Goal: Check status

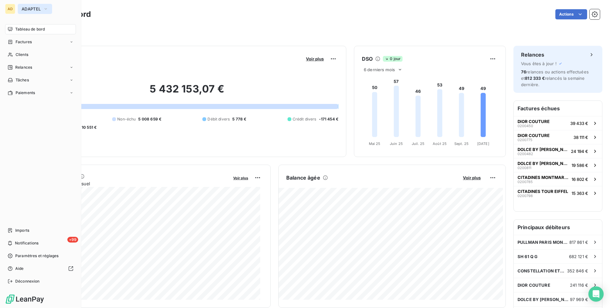
click at [42, 11] on button "ADAPTEL" at bounding box center [35, 9] width 34 height 10
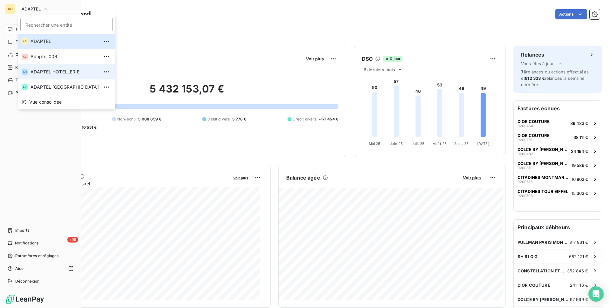
click at [40, 75] on span "ADAPTEL HOTELLERIE" at bounding box center [65, 72] width 68 height 6
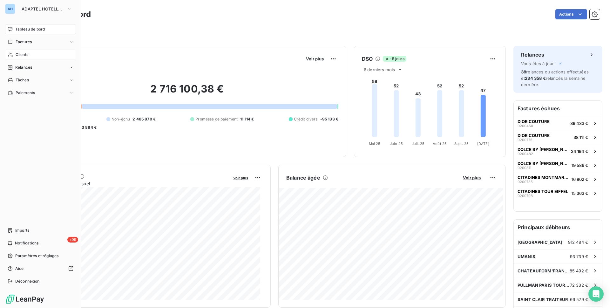
click at [17, 54] on span "Clients" at bounding box center [22, 55] width 13 height 6
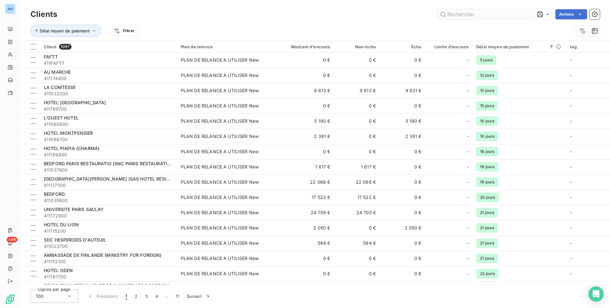
click at [469, 13] on input "text" at bounding box center [484, 14] width 95 height 10
click at [463, 14] on input "text" at bounding box center [484, 14] width 95 height 10
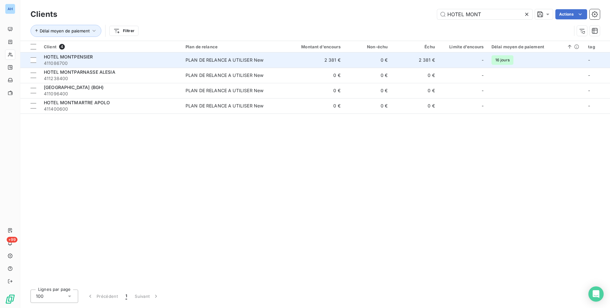
type input "HOTEL MONT"
click at [280, 58] on td "PLAN DE RELANCE A UTILISER New" at bounding box center [231, 59] width 99 height 15
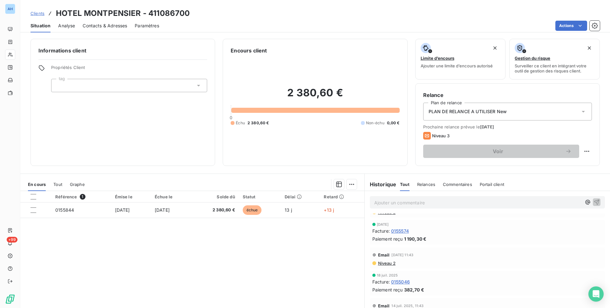
scroll to position [92, 0]
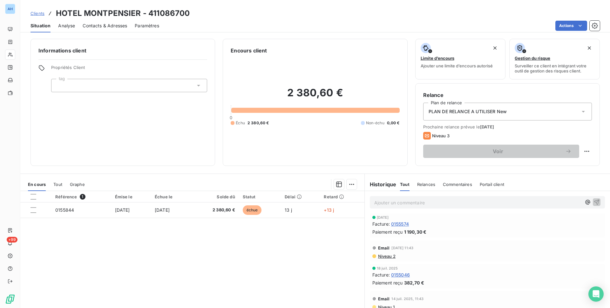
click at [283, 249] on div "Référence 1 Émise le Échue le Solde dû Statut Délai Retard 0155844 [DATE] [DATE…" at bounding box center [192, 252] width 344 height 122
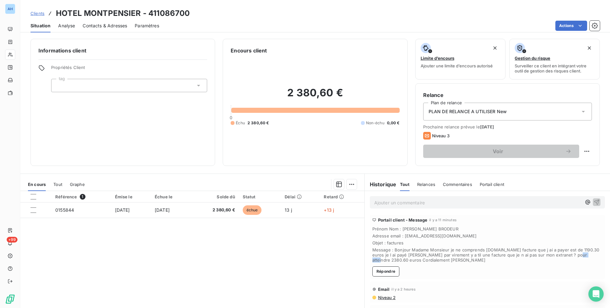
drag, startPoint x: 567, startPoint y: 255, endPoint x: 590, endPoint y: 255, distance: 22.6
click at [590, 255] on span "Message : Bonjour Madame Monsieur je ne comprends [DOMAIN_NAME] facture que j a…" at bounding box center [487, 254] width 230 height 15
click at [469, 252] on span "Message : Bonjour Madame Monsieur je ne comprends [DOMAIN_NAME] facture que j a…" at bounding box center [487, 254] width 230 height 15
